Goal: Find specific page/section: Find specific page/section

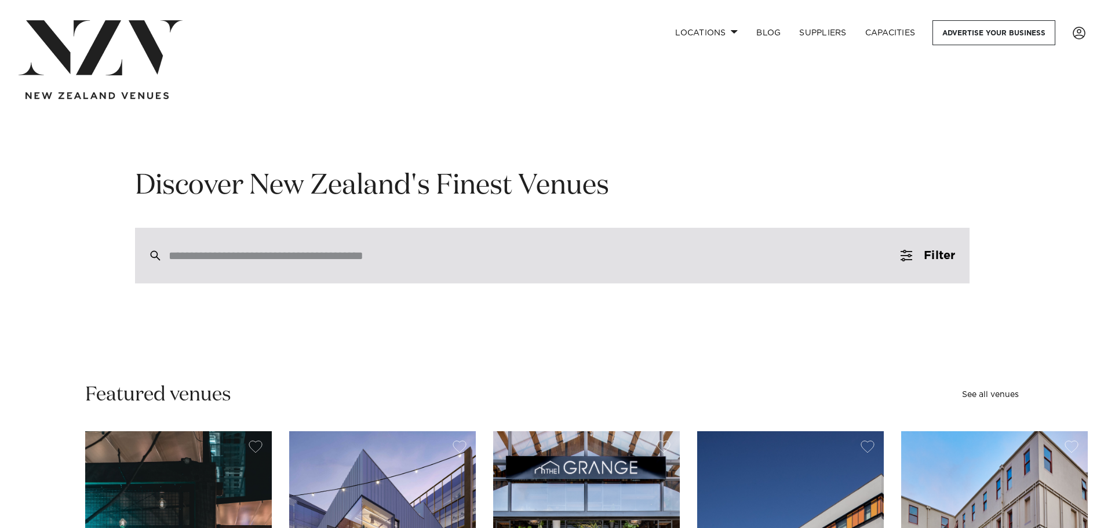
click at [318, 256] on input "search" at bounding box center [528, 255] width 718 height 13
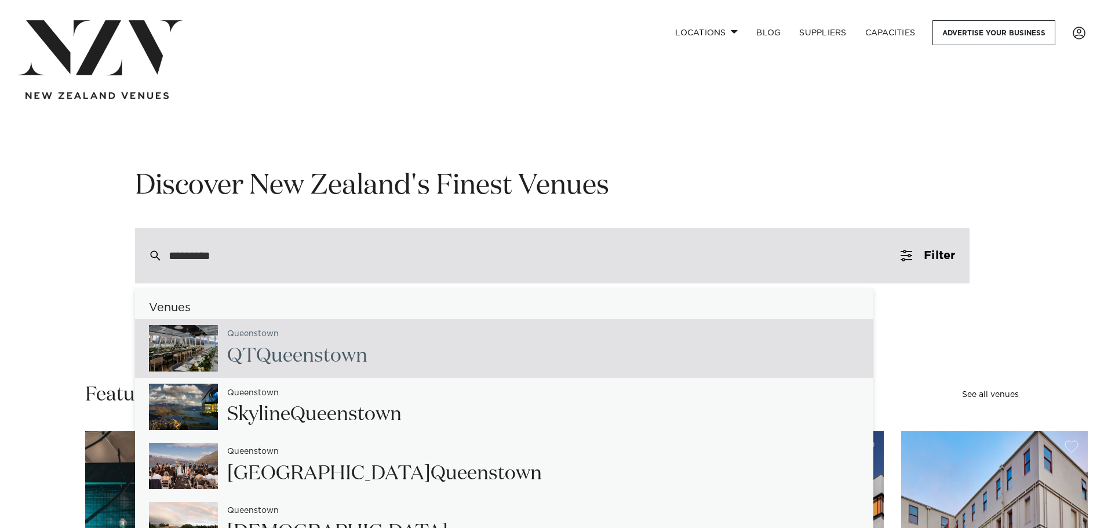
type input "**********"
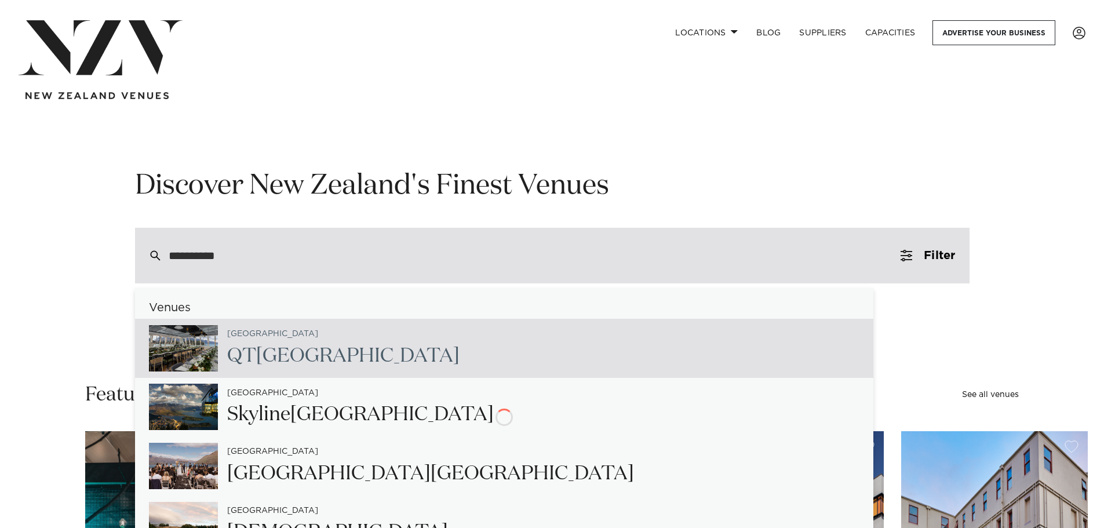
type input "**********"
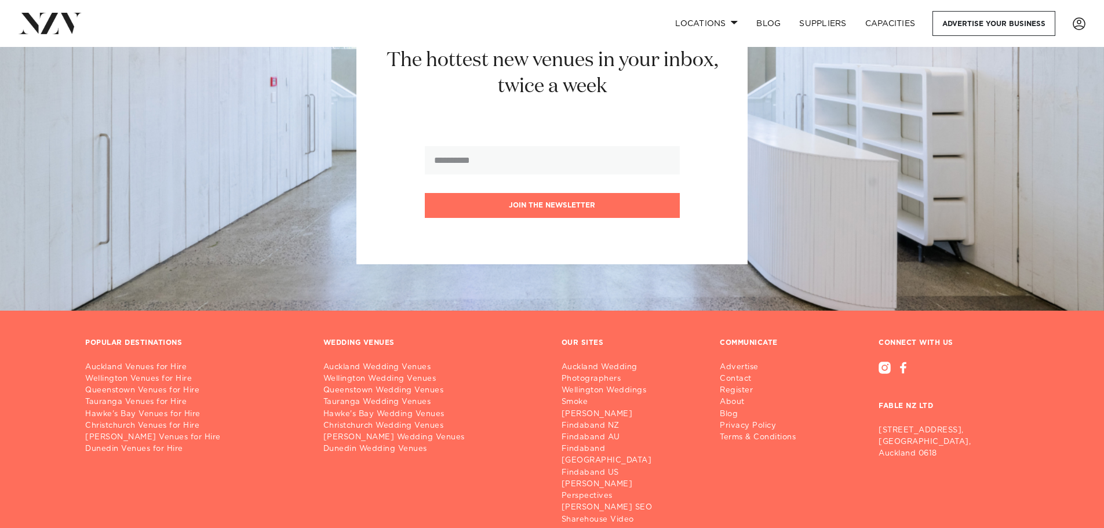
scroll to position [1733, 0]
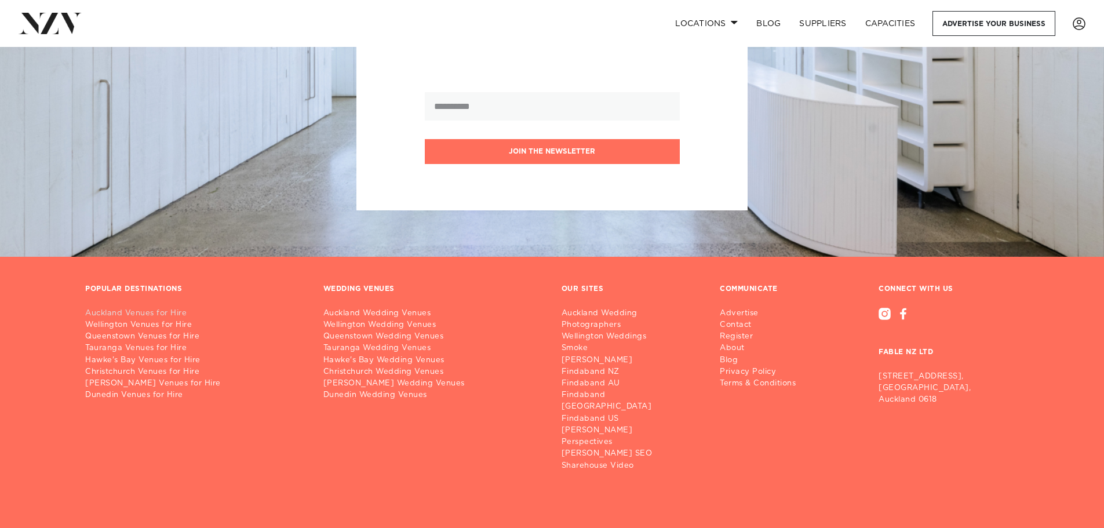
click at [173, 308] on link "Auckland Venues for Hire" at bounding box center [195, 314] width 220 height 12
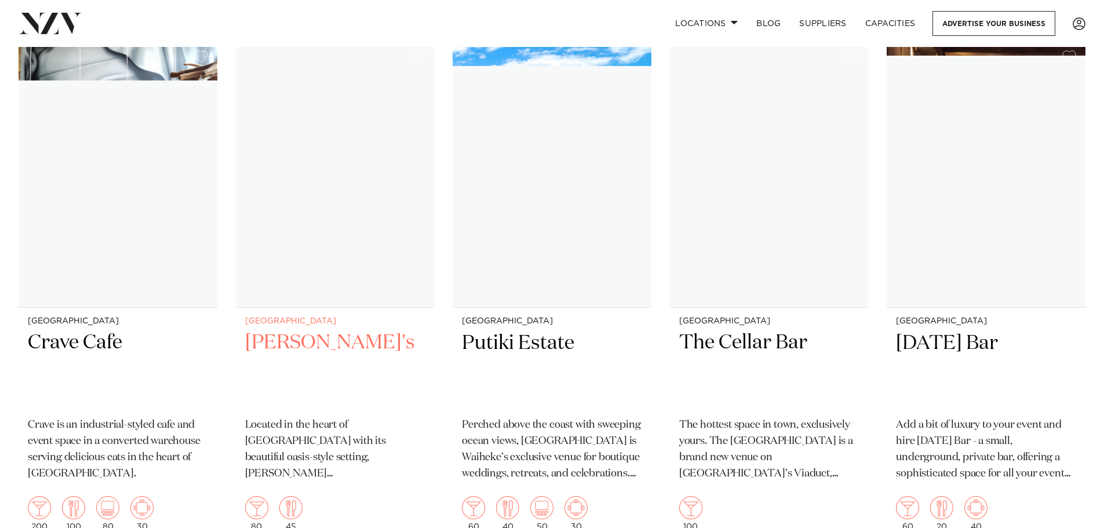
scroll to position [5679, 0]
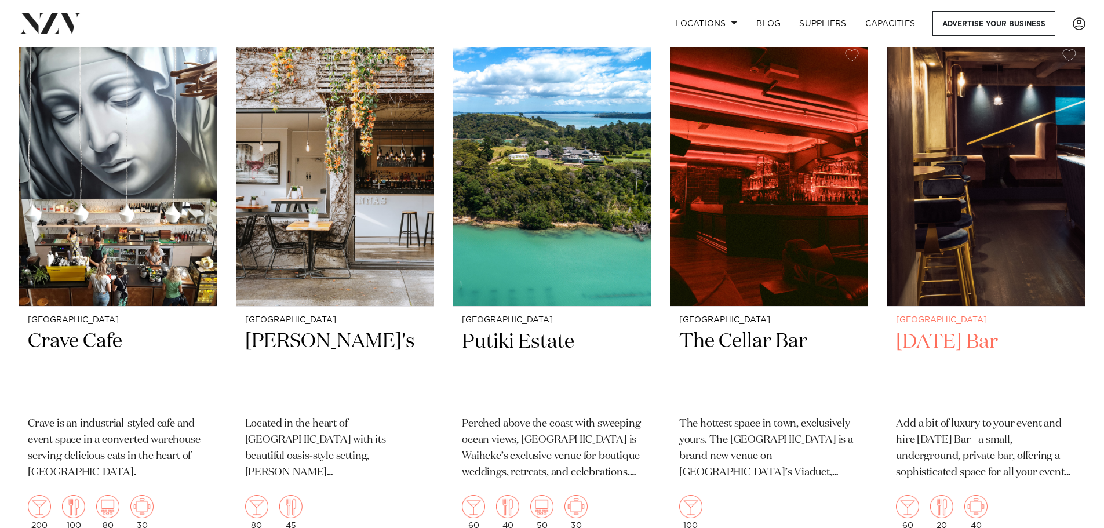
click at [949, 216] on img at bounding box center [986, 173] width 199 height 267
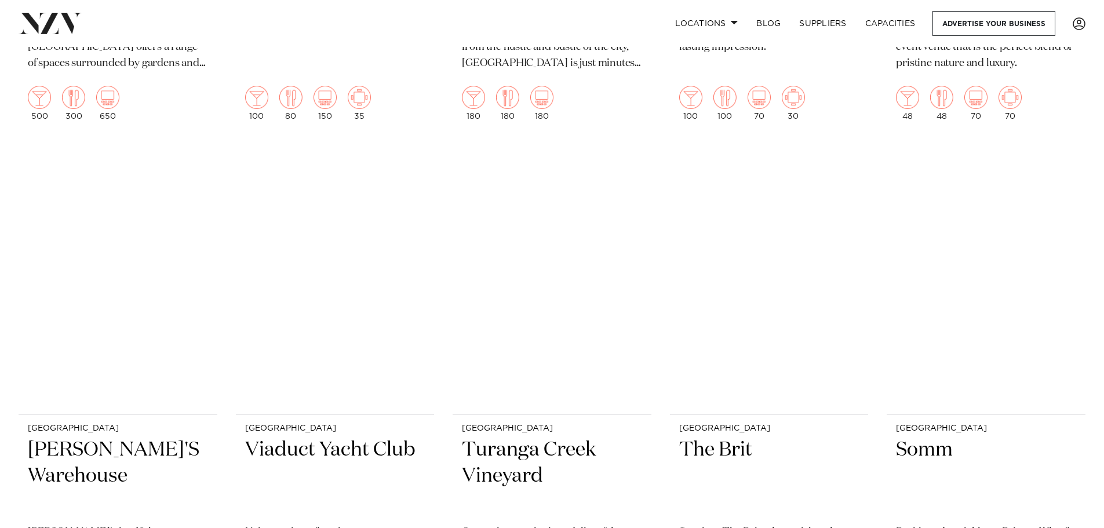
scroll to position [10234, 0]
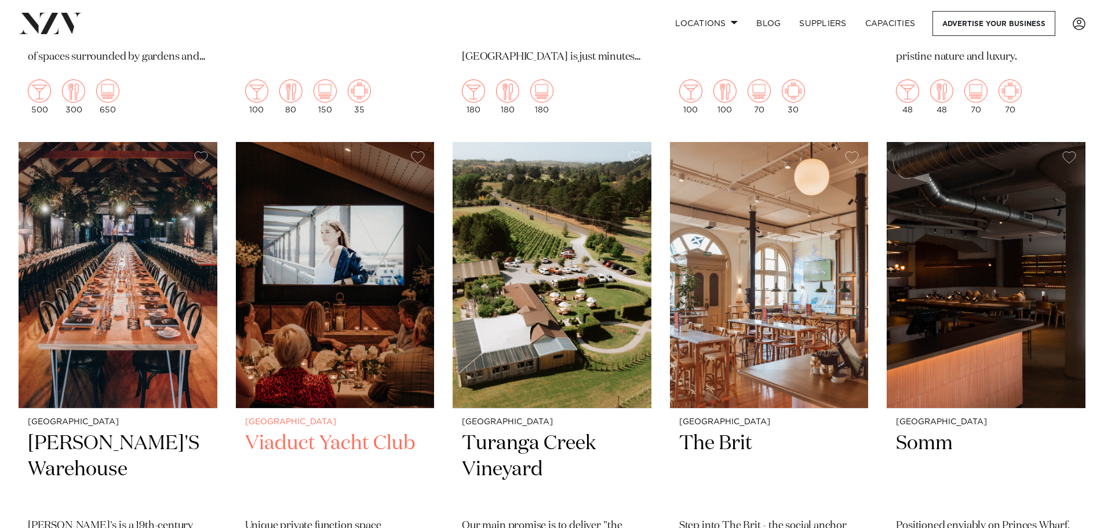
click at [387, 287] on img at bounding box center [335, 275] width 199 height 267
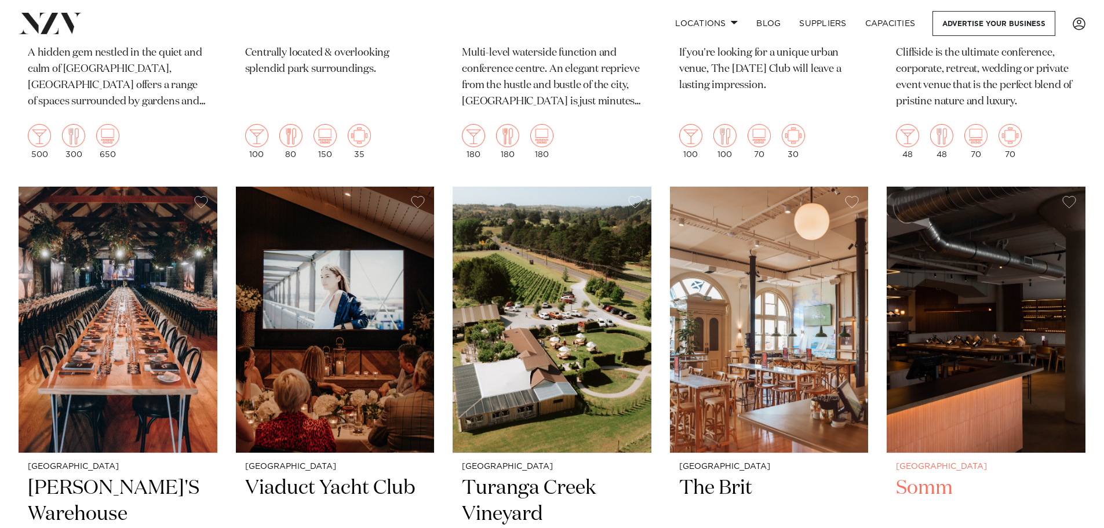
click at [949, 269] on img at bounding box center [986, 320] width 199 height 267
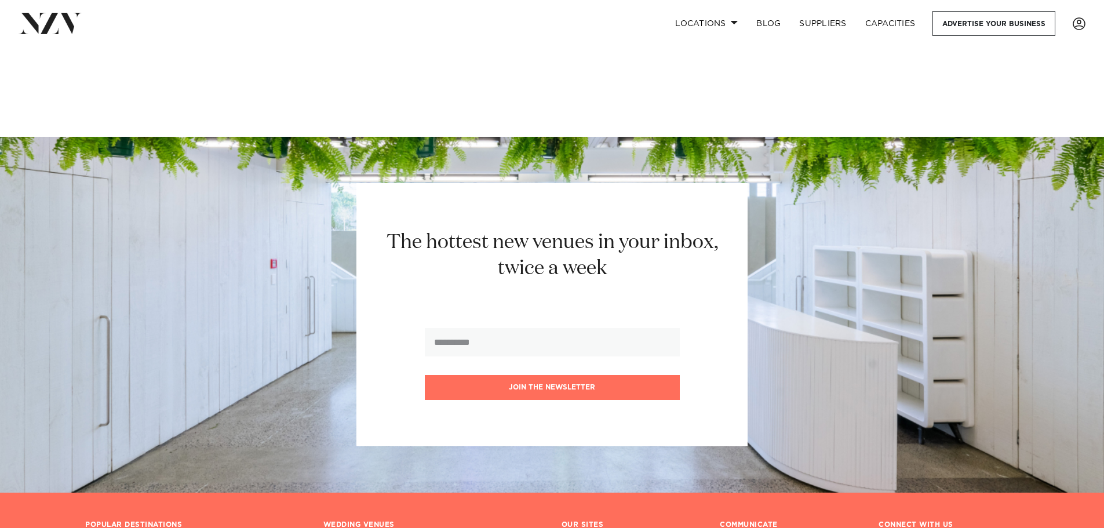
scroll to position [13043, 0]
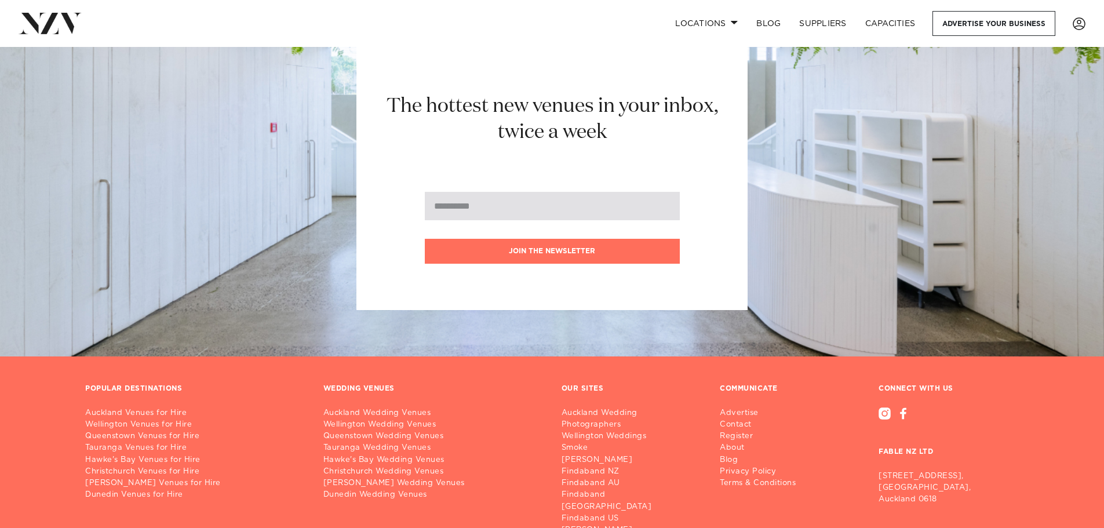
click at [456, 192] on input "email" at bounding box center [552, 206] width 255 height 28
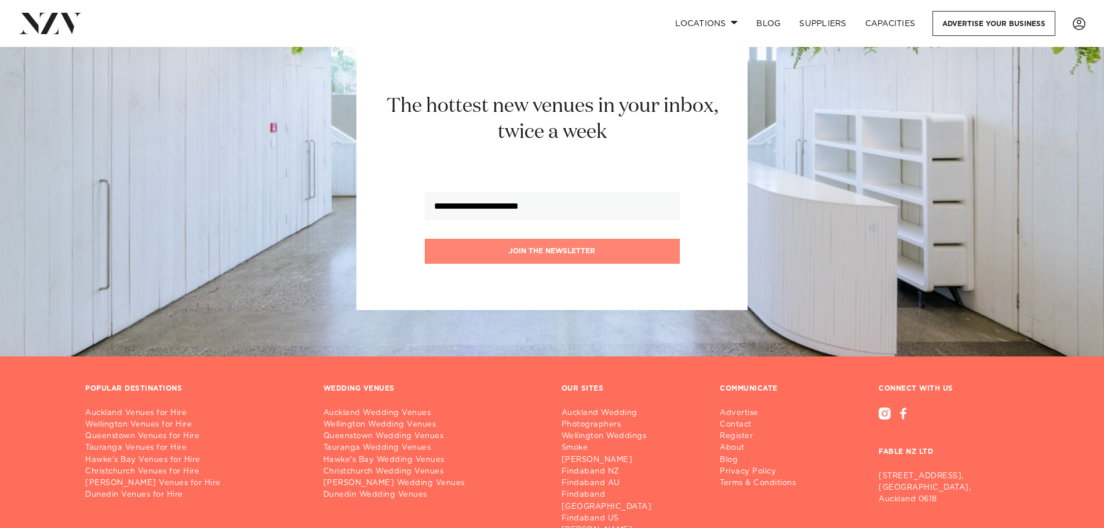
type input "**********"
click at [559, 239] on button "Join the newsletter" at bounding box center [552, 251] width 255 height 25
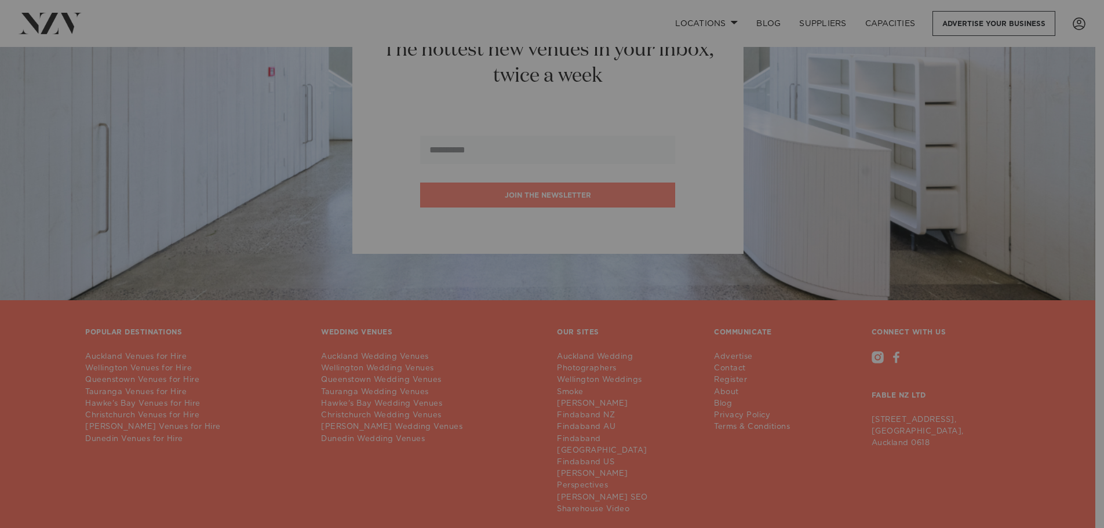
scroll to position [13099, 0]
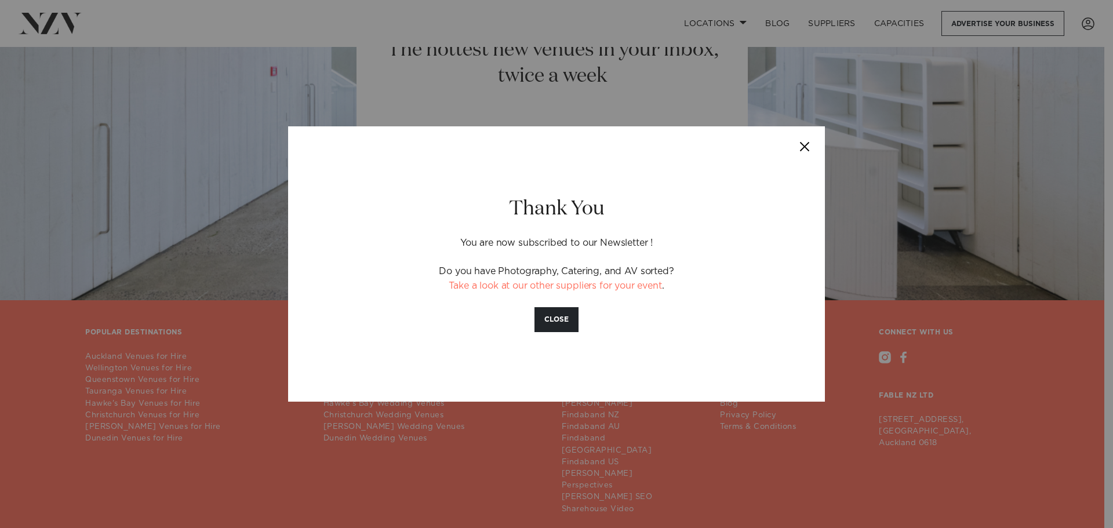
click at [805, 143] on button "Close" at bounding box center [804, 146] width 41 height 41
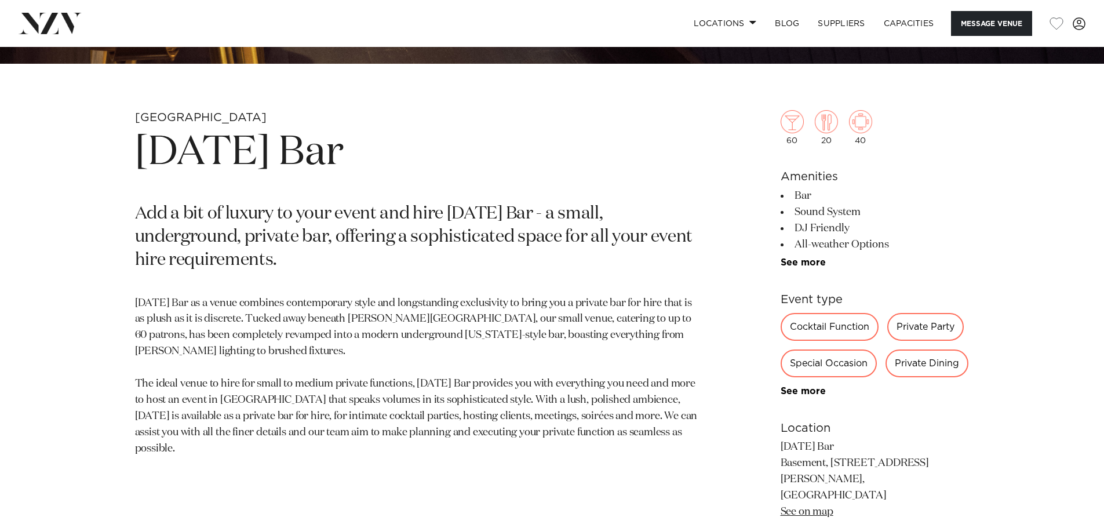
scroll to position [522, 0]
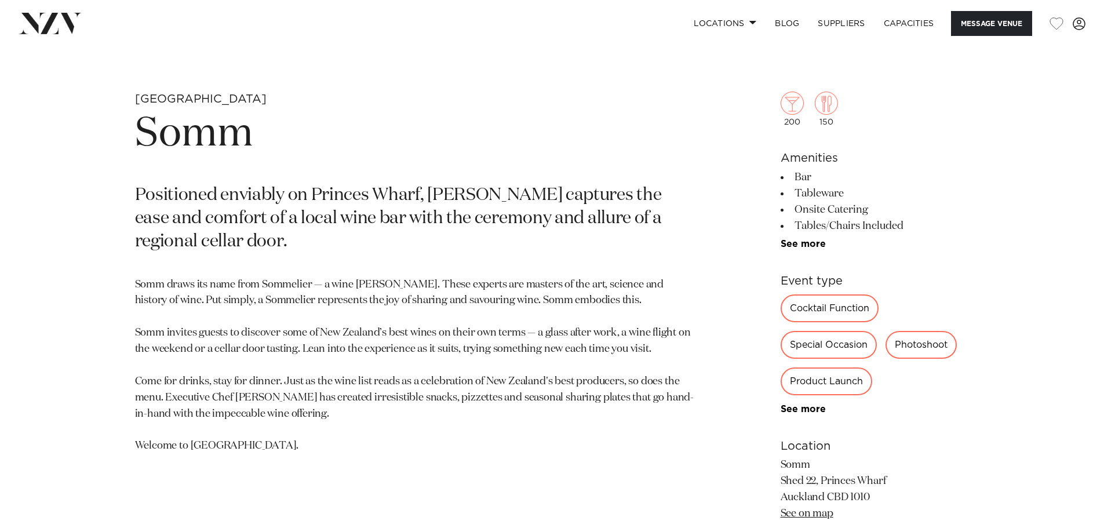
scroll to position [522, 0]
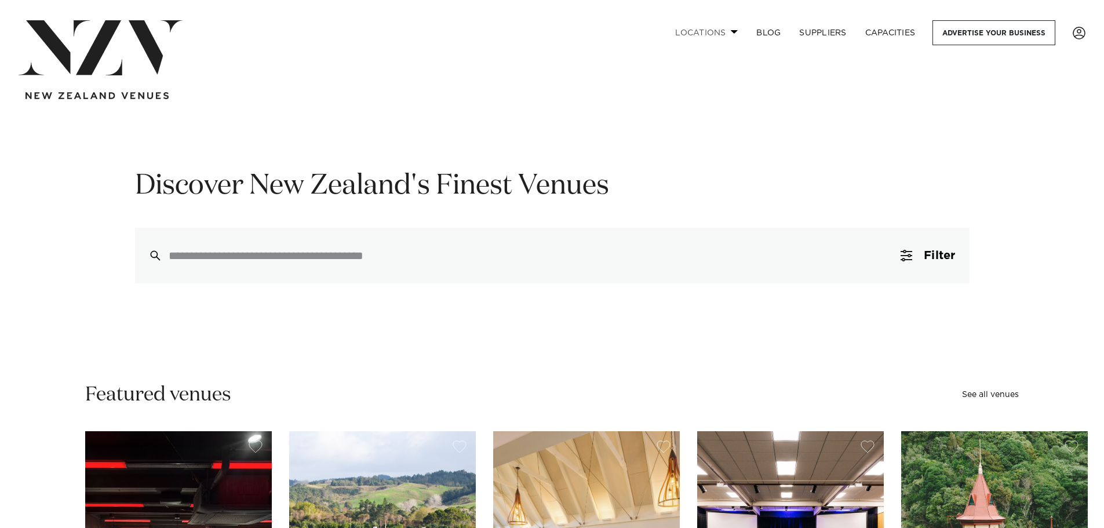
click at [696, 33] on link "Locations" at bounding box center [706, 32] width 81 height 25
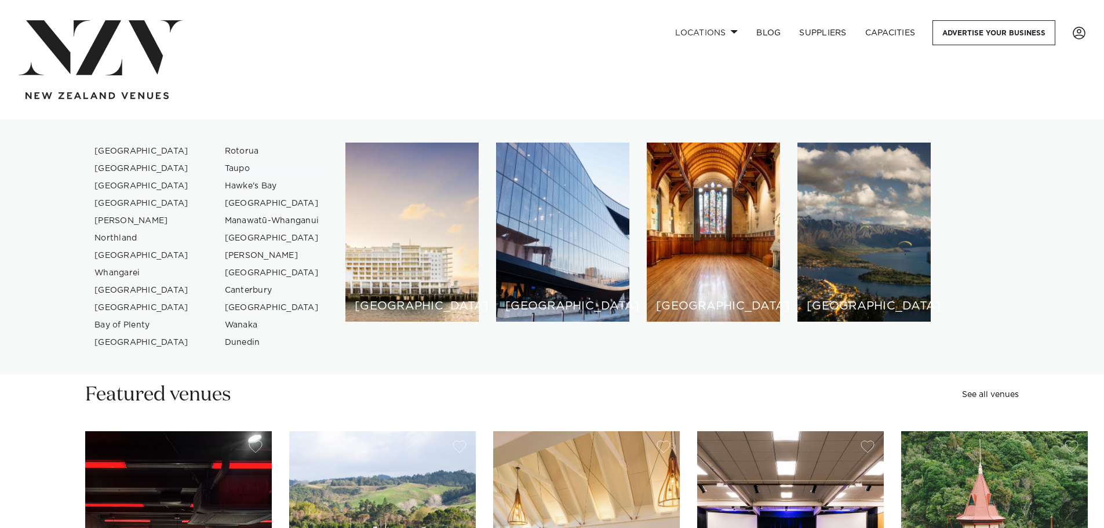
click at [237, 166] on link "Taupo" at bounding box center [272, 168] width 113 height 17
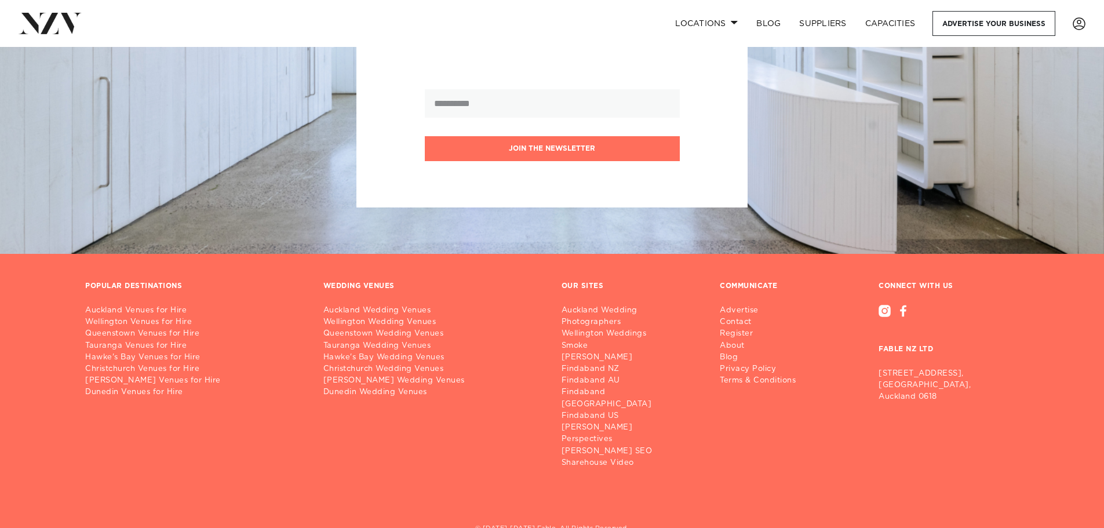
scroll to position [1215, 0]
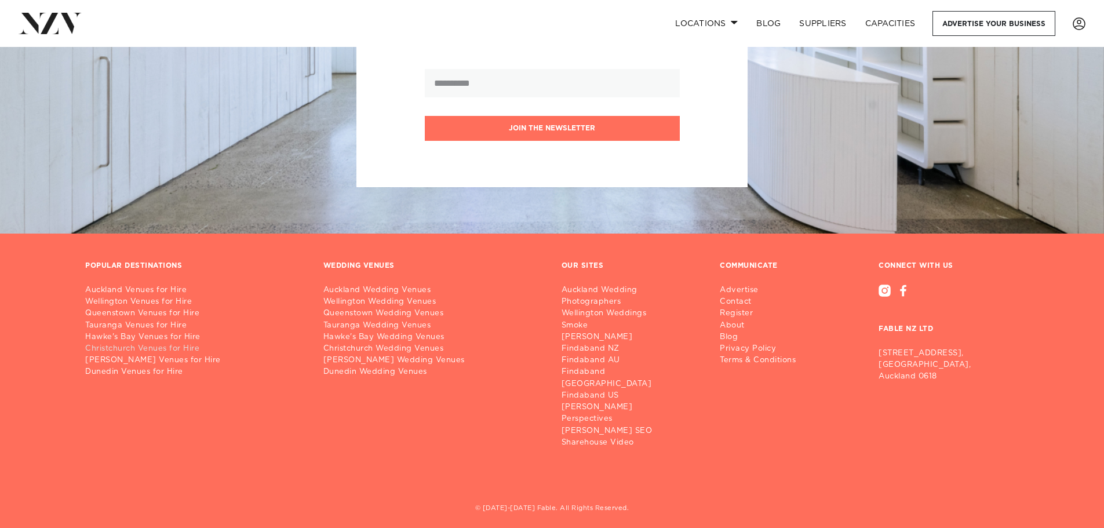
click at [148, 352] on link "Christchurch Venues for Hire" at bounding box center [195, 349] width 220 height 12
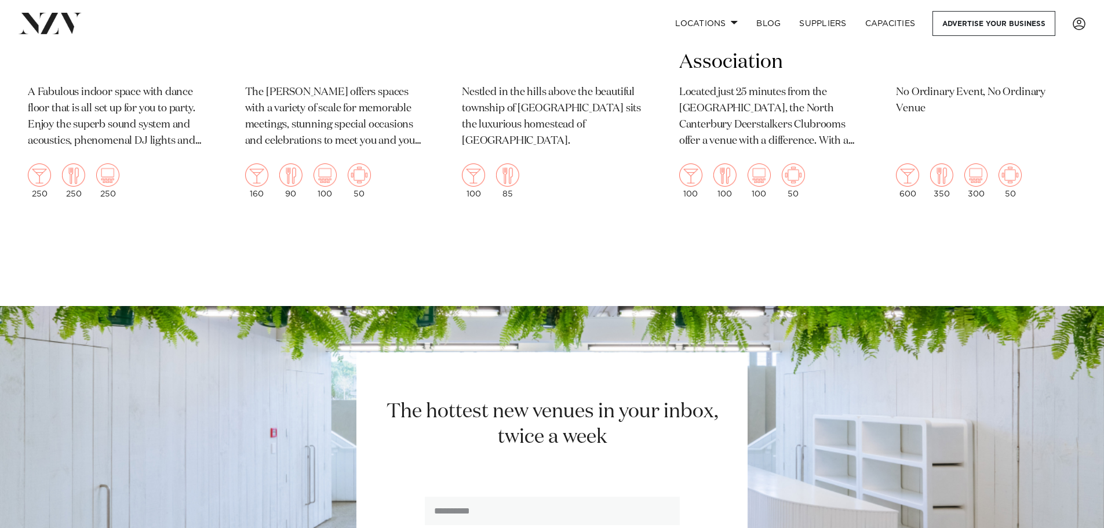
scroll to position [3013, 0]
